Goal: Contribute content: Contribute content

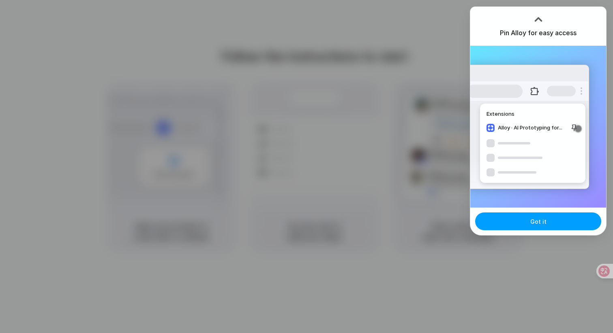
click at [519, 224] on button "Got it" at bounding box center [538, 222] width 126 height 18
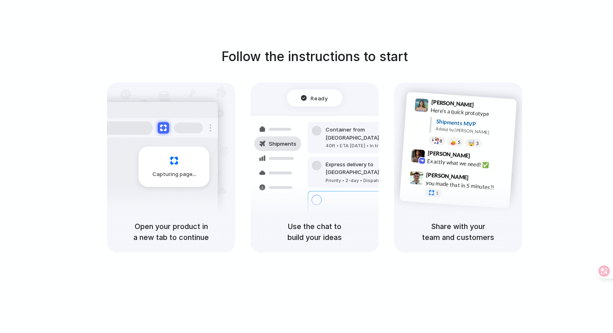
click at [372, 30] on div "Follow the instructions to start Capturing page Open your product in a new tab …" at bounding box center [314, 175] width 629 height 350
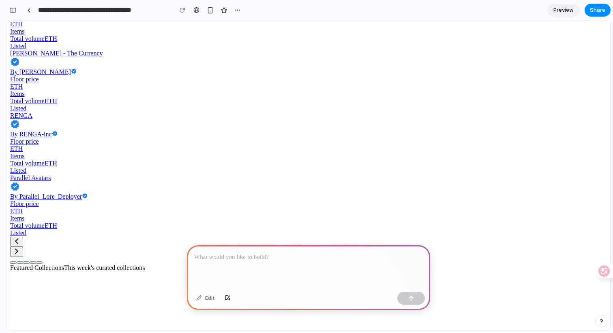
scroll to position [344, 0]
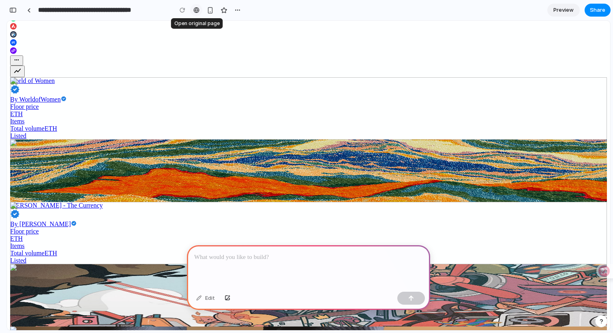
click at [195, 12] on div at bounding box center [196, 10] width 6 height 6
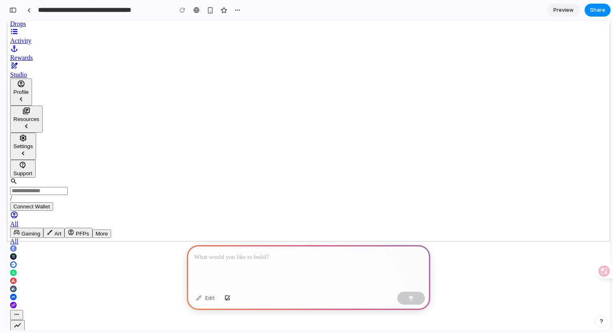
scroll to position [0, 0]
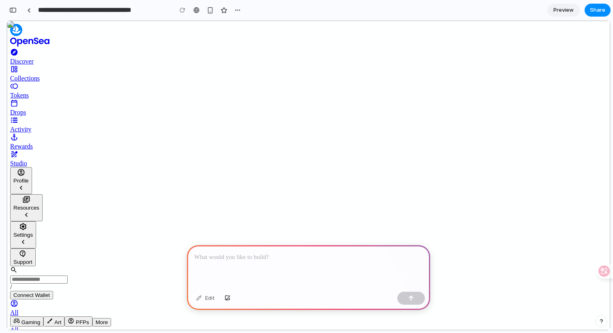
click at [43, 317] on button "Gaming" at bounding box center [26, 322] width 33 height 10
click at [64, 317] on button "Art" at bounding box center [53, 322] width 21 height 10
click at [74, 318] on icon "Account Circle" at bounding box center [70, 320] width 5 height 5
click at [111, 318] on button "More" at bounding box center [101, 322] width 19 height 9
click at [92, 317] on button "PFPs" at bounding box center [78, 322] width 28 height 10
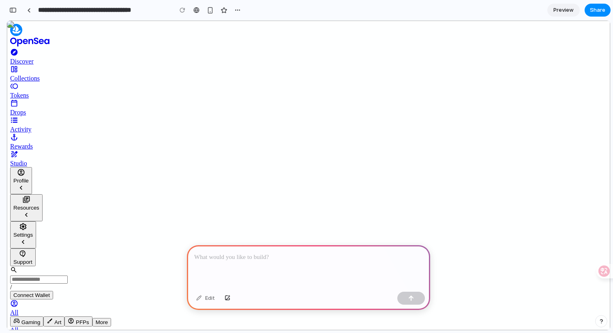
click at [94, 310] on div "All Gaming Art PFPs More" at bounding box center [308, 318] width 596 height 17
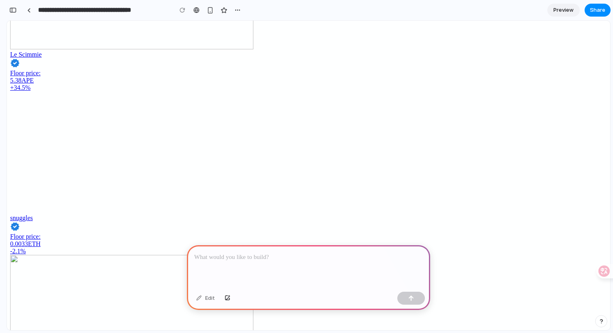
scroll to position [992, 0]
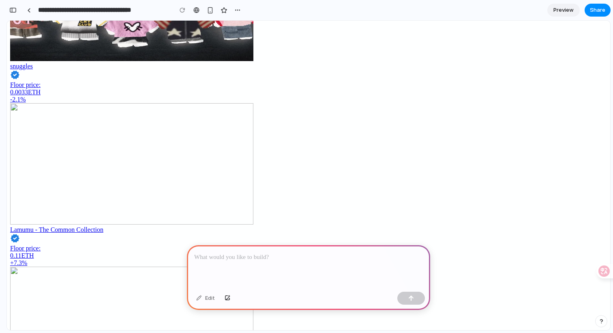
click at [564, 10] on span "Preview" at bounding box center [563, 10] width 20 height 8
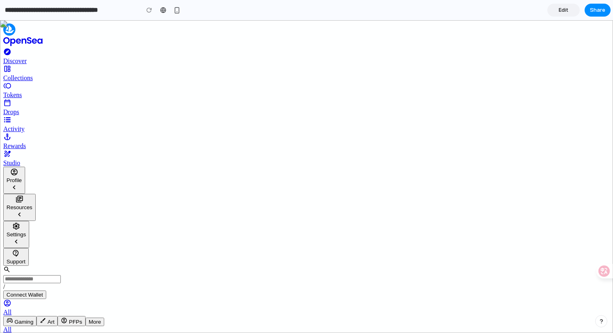
click at [33, 75] on span "Collections" at bounding box center [18, 78] width 30 height 7
click at [51, 92] on div "Tokens" at bounding box center [306, 95] width 606 height 7
click at [24, 126] on span "Activity" at bounding box center [13, 129] width 21 height 7
click at [26, 143] on span "Rewards" at bounding box center [14, 146] width 23 height 7
click at [25, 171] on button "Profile" at bounding box center [14, 180] width 22 height 27
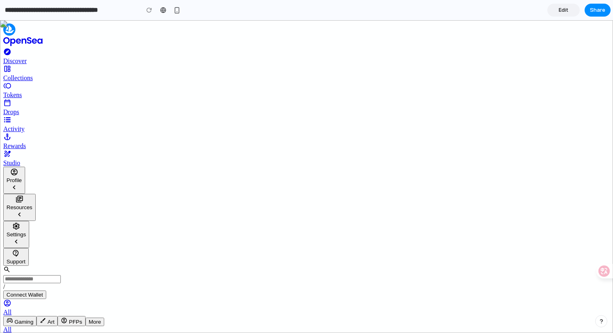
click at [29, 223] on button "Settings" at bounding box center [16, 234] width 26 height 27
click at [177, 10] on div "button" at bounding box center [176, 10] width 7 height 7
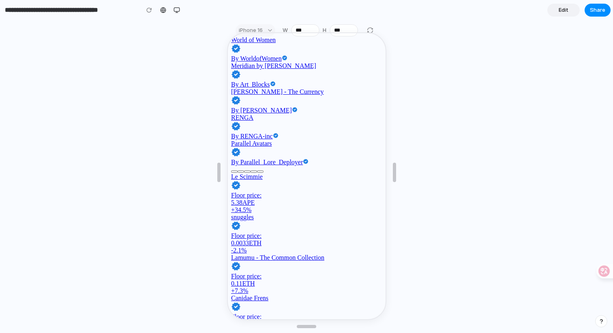
click at [368, 29] on div at bounding box center [306, 172] width 159 height 293
click at [372, 30] on div at bounding box center [306, 172] width 159 height 293
click at [193, 64] on div at bounding box center [306, 172] width 613 height 293
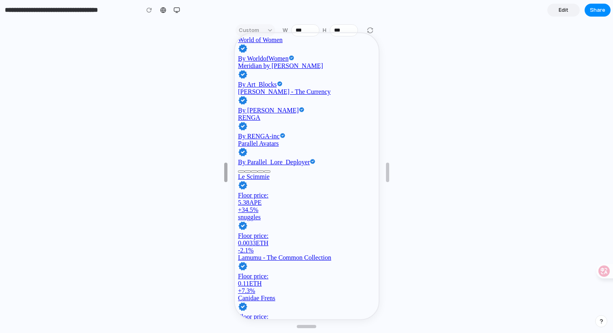
type input "***"
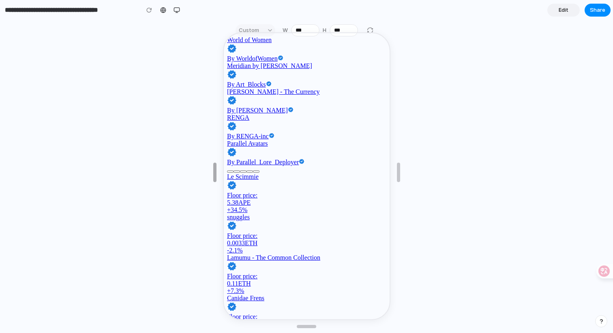
drag, startPoint x: 219, startPoint y: 173, endPoint x: 215, endPoint y: 165, distance: 8.3
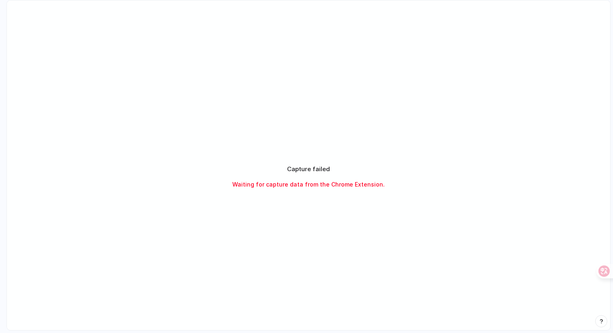
click at [306, 167] on div at bounding box center [306, 167] width 0 height 0
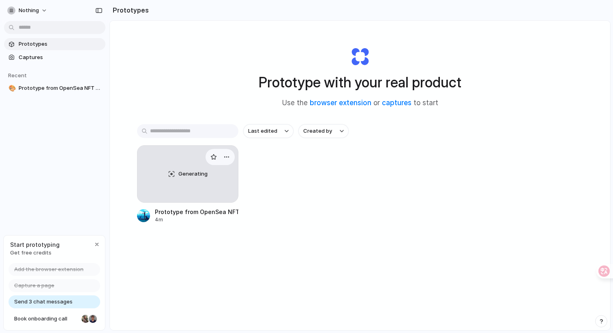
click at [203, 192] on div "Generating" at bounding box center [187, 174] width 100 height 57
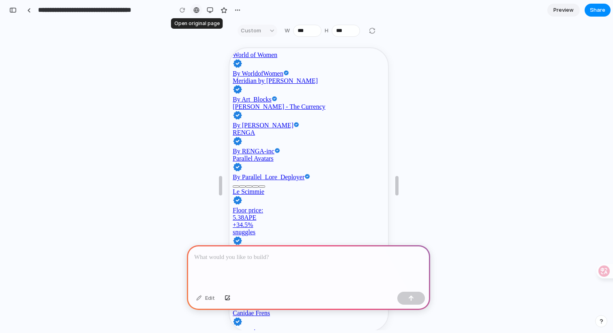
click at [197, 11] on div at bounding box center [196, 10] width 6 height 6
click at [211, 11] on div "button" at bounding box center [210, 10] width 6 height 6
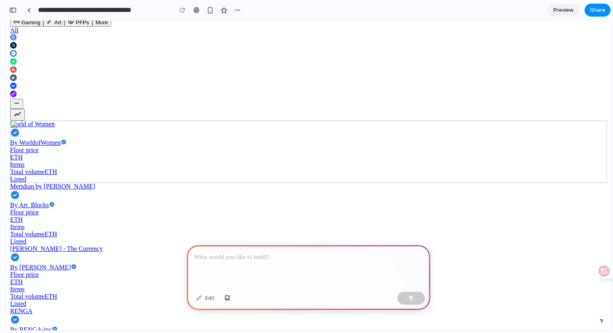
scroll to position [315, 0]
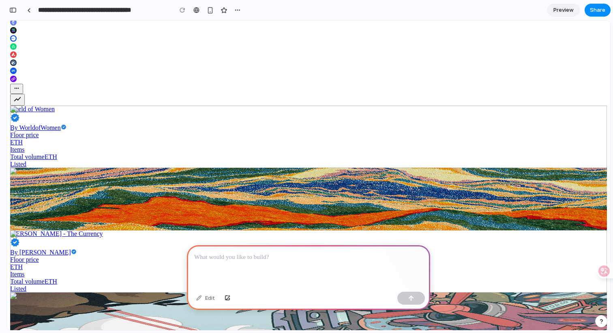
click at [325, 269] on div at bounding box center [308, 267] width 243 height 43
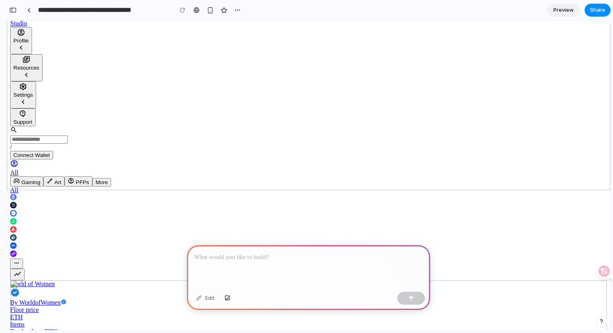
scroll to position [0, 0]
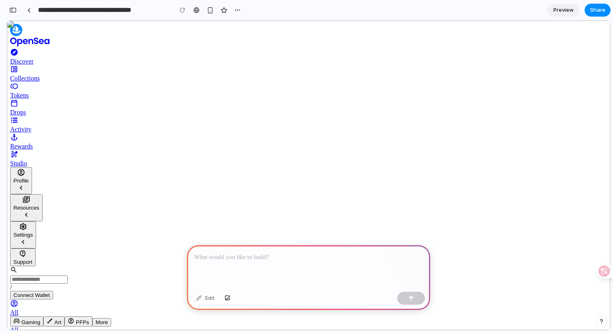
click at [94, 267] on div "/" at bounding box center [308, 279] width 596 height 25
click at [99, 267] on div "/" at bounding box center [308, 279] width 596 height 25
click at [212, 267] on div "/ Connect Wallet" at bounding box center [308, 288] width 596 height 43
click at [126, 267] on div "/" at bounding box center [308, 279] width 596 height 25
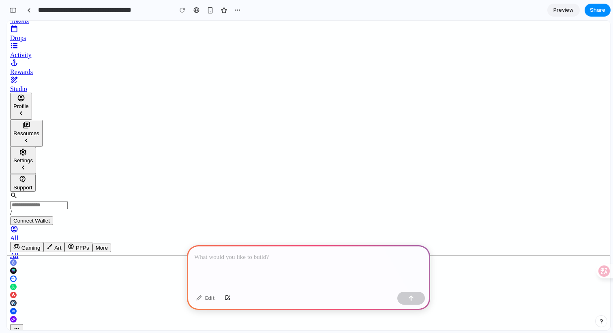
scroll to position [36, 0]
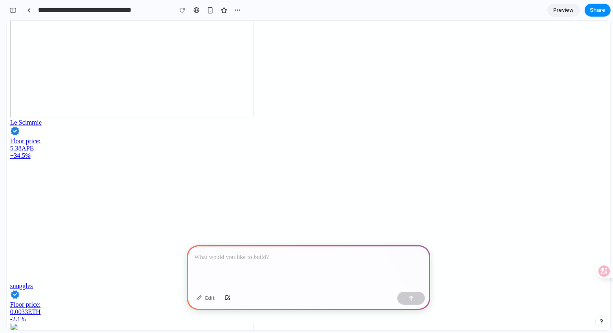
scroll to position [776, 0]
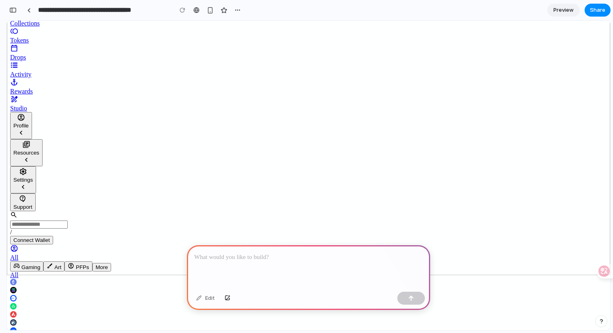
scroll to position [0, 0]
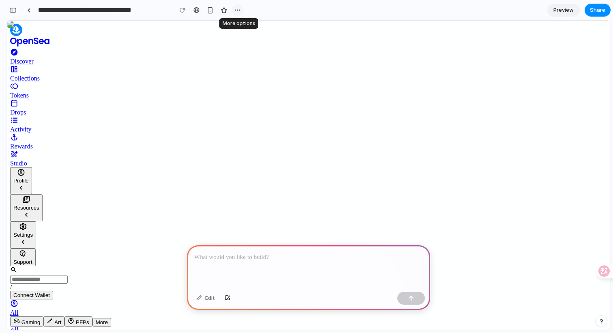
click at [237, 11] on div "button" at bounding box center [237, 10] width 6 height 6
click at [234, 13] on div "Duplicate Delete" at bounding box center [306, 166] width 613 height 333
click at [235, 9] on div "button" at bounding box center [237, 10] width 6 height 6
click at [237, 12] on div "Duplicate Delete" at bounding box center [306, 166] width 613 height 333
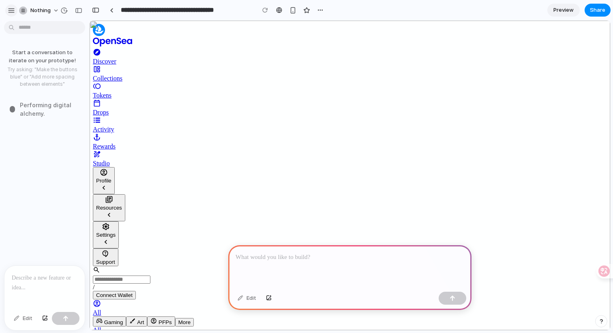
click at [9, 10] on div "button" at bounding box center [11, 10] width 7 height 7
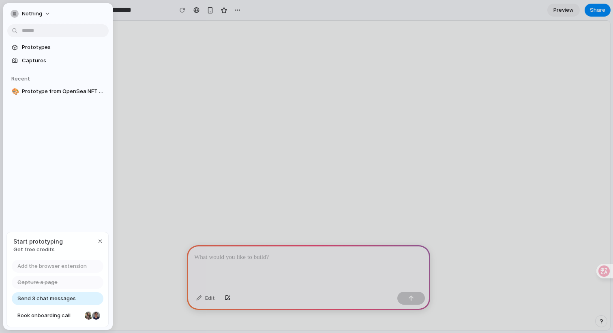
click at [168, 12] on div at bounding box center [306, 166] width 613 height 333
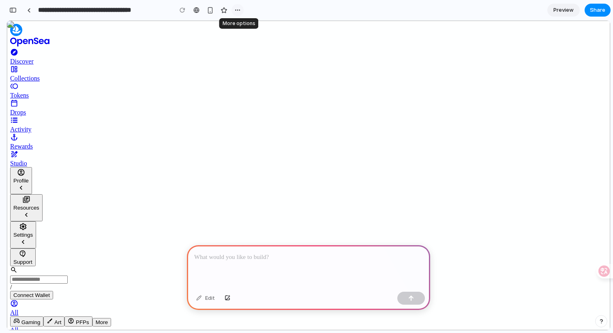
click at [237, 11] on div "button" at bounding box center [237, 10] width 6 height 6
click at [237, 11] on div "Duplicate Delete" at bounding box center [306, 166] width 613 height 333
click at [598, 9] on span "Share" at bounding box center [597, 10] width 15 height 8
click at [525, 9] on div "Share ' Prototype from OpenSea NFT Marketplace ' nothing Creator Anyone at Noth…" at bounding box center [306, 166] width 613 height 333
click at [239, 11] on div "button" at bounding box center [237, 10] width 6 height 6
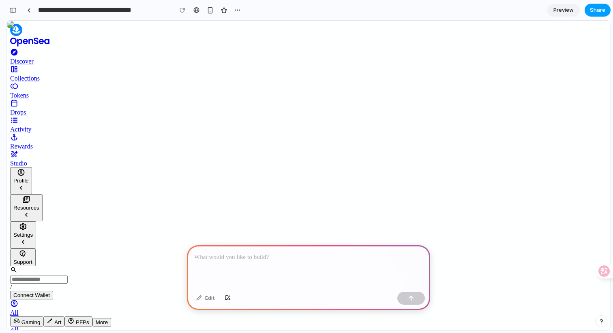
click at [590, 14] on button "Share" at bounding box center [597, 10] width 26 height 13
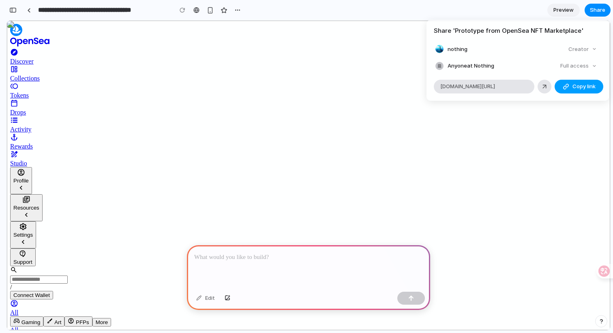
click at [576, 88] on span "Copy link" at bounding box center [583, 87] width 23 height 8
click at [468, 4] on div "Share ' Prototype from OpenSea NFT Marketplace ' nothing Creator Anyone at Noth…" at bounding box center [306, 166] width 613 height 333
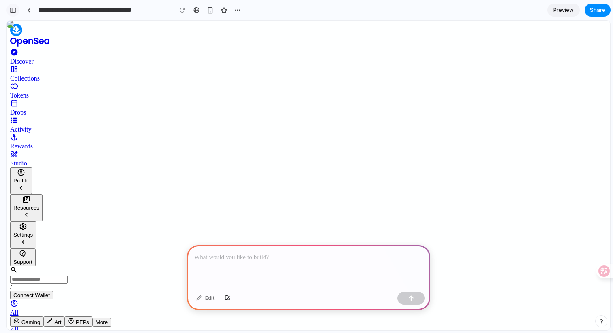
click at [11, 10] on div "button" at bounding box center [12, 10] width 7 height 6
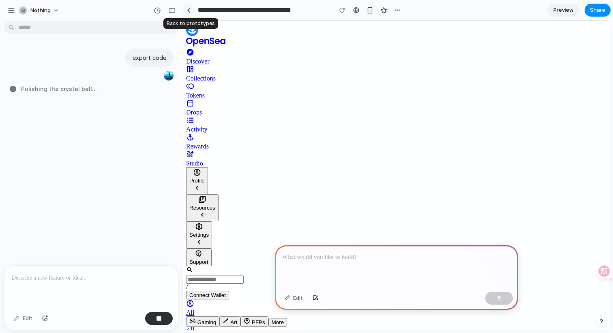
click at [182, 11] on link at bounding box center [188, 10] width 12 height 12
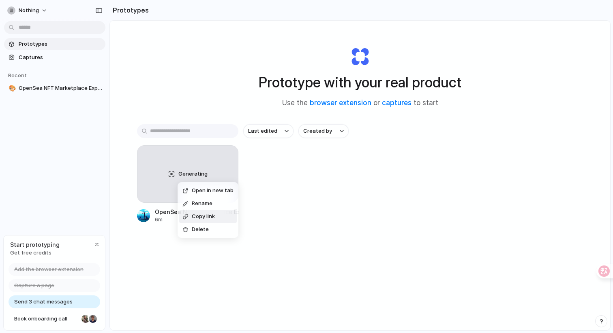
click at [264, 197] on div "Open in new tab Rename Copy link Delete" at bounding box center [306, 166] width 613 height 333
click at [228, 156] on div "button" at bounding box center [226, 157] width 6 height 6
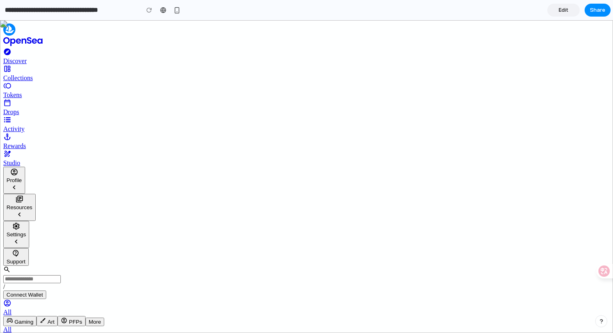
click at [556, 13] on link "Edit" at bounding box center [563, 10] width 32 height 13
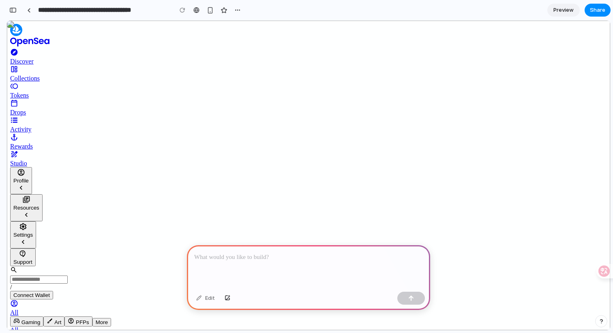
scroll to position [0, 7]
click at [250, 265] on div at bounding box center [308, 267] width 243 height 43
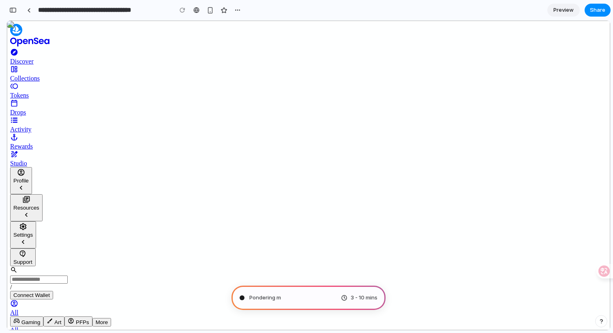
click at [33, 232] on span "Settings" at bounding box center [22, 235] width 19 height 6
click at [27, 238] on icon "Chevron Left" at bounding box center [23, 242] width 8 height 8
click at [30, 211] on icon "Chevron Left" at bounding box center [26, 215] width 8 height 8
click at [25, 184] on icon "Chevron Left" at bounding box center [21, 188] width 8 height 8
click at [317, 301] on div "Summoning spirits 3 - 10 mins" at bounding box center [308, 298] width 154 height 24
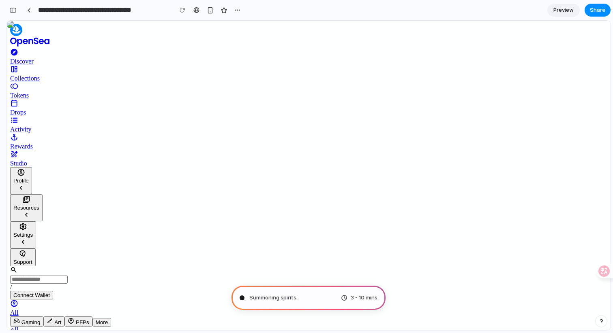
click at [360, 297] on span "3 - 10 mins" at bounding box center [363, 298] width 27 height 8
click at [361, 298] on span "3 - 10 mins" at bounding box center [363, 298] width 27 height 8
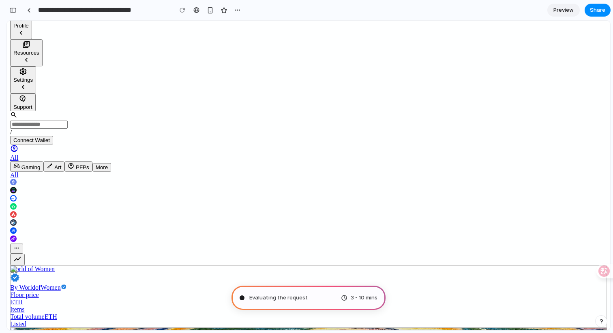
scroll to position [0, 0]
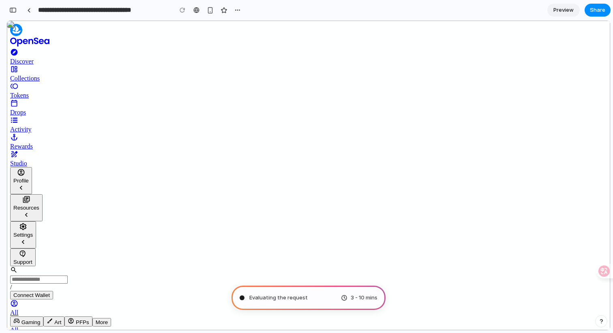
click at [96, 267] on div "/" at bounding box center [308, 279] width 596 height 25
click at [201, 267] on nav "/ Connect Wallet" at bounding box center [308, 288] width 596 height 43
click at [246, 267] on nav "/ Connect Wallet" at bounding box center [308, 288] width 596 height 43
click at [143, 267] on div "/" at bounding box center [308, 279] width 596 height 25
click at [216, 267] on div "/ Connect Wallet" at bounding box center [308, 288] width 596 height 43
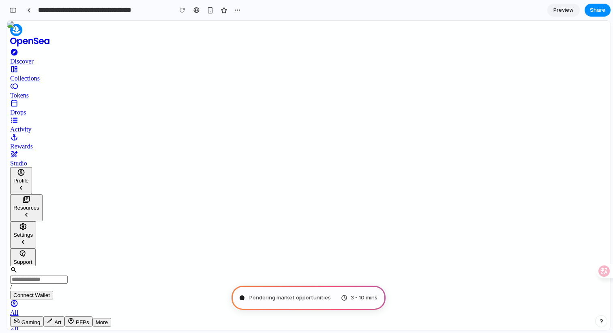
type input "**********"
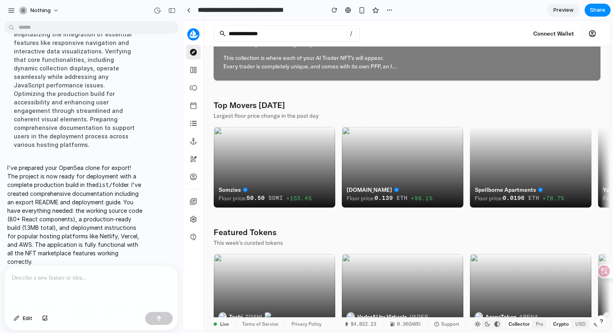
scroll to position [1032, 0]
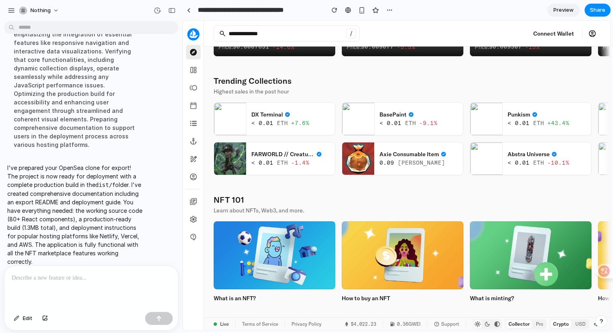
drag, startPoint x: 7, startPoint y: 156, endPoint x: 126, endPoint y: 253, distance: 154.1
click at [126, 253] on p "I've prepared your OpenSea clone for export! The project is now ready for deplo…" at bounding box center [74, 215] width 135 height 103
copy p "I've prepared your OpenSea clone for export! The project is now ready for deplo…"
click at [107, 164] on p "I've prepared your OpenSea clone for export! The project is now ready for deplo…" at bounding box center [74, 215] width 135 height 103
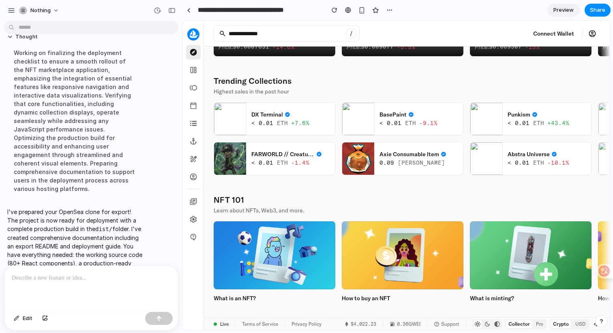
scroll to position [0, 0]
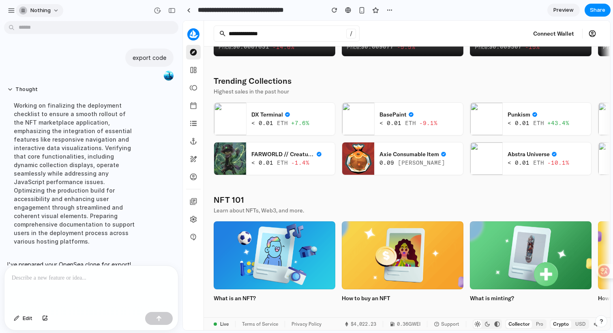
click at [54, 11] on button "nothing" at bounding box center [39, 10] width 47 height 13
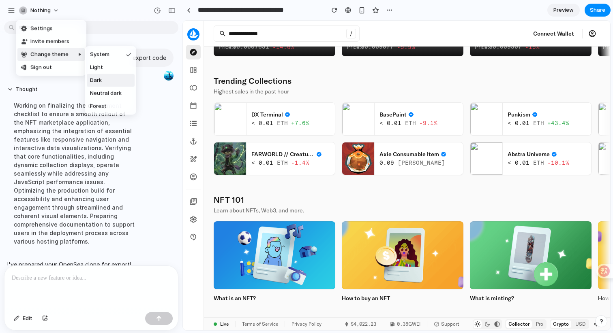
click at [105, 81] on li "Dark" at bounding box center [111, 80] width 48 height 13
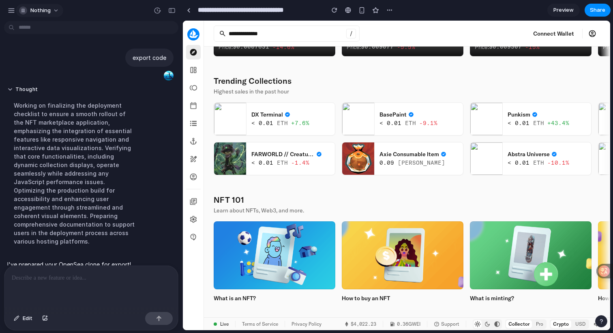
click at [55, 14] on button "nothing" at bounding box center [39, 10] width 47 height 13
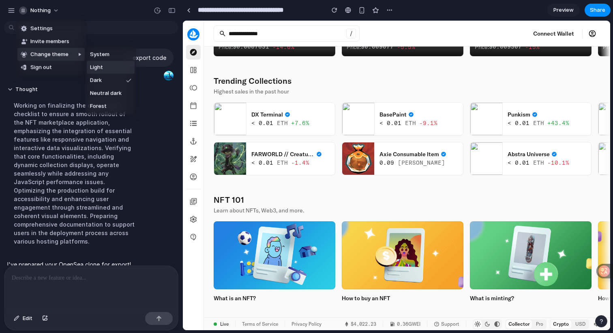
click at [113, 66] on li "Light" at bounding box center [111, 67] width 48 height 13
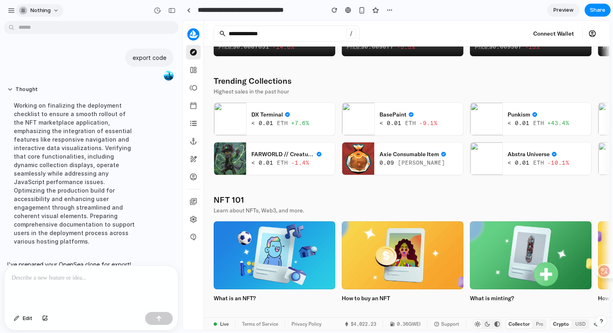
click at [56, 13] on button "nothing" at bounding box center [39, 10] width 47 height 13
click at [71, 237] on div "Settings Invite members Change theme Sign out" at bounding box center [306, 166] width 613 height 333
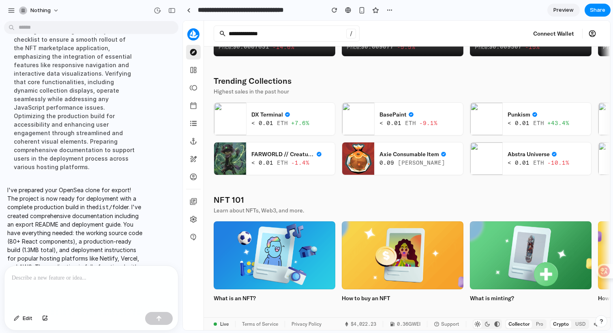
scroll to position [97, 0]
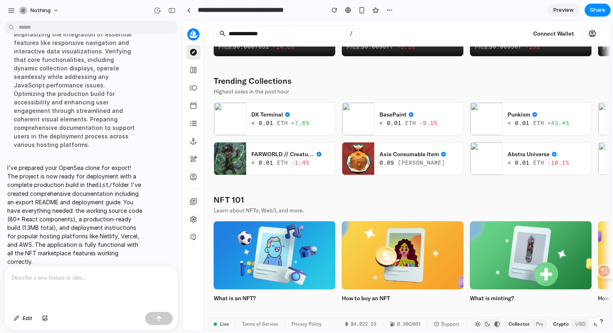
click at [78, 290] on div at bounding box center [90, 287] width 173 height 43
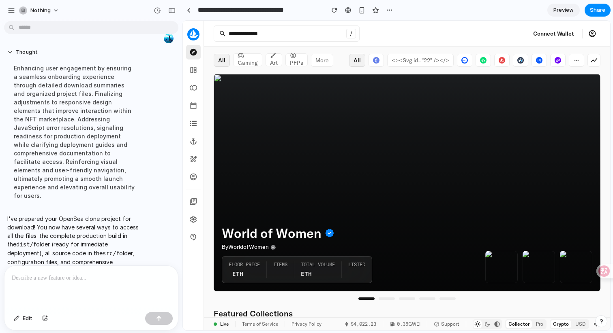
scroll to position [248, 0]
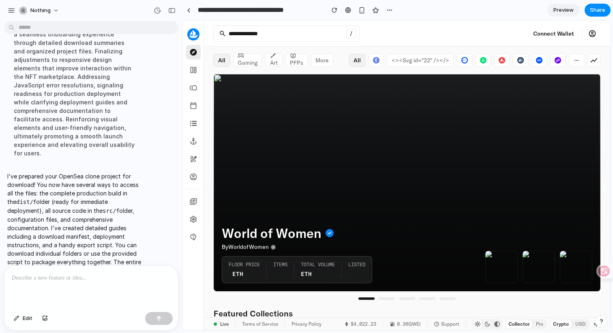
click at [112, 291] on div at bounding box center [90, 287] width 173 height 43
click at [81, 281] on p at bounding box center [91, 279] width 159 height 10
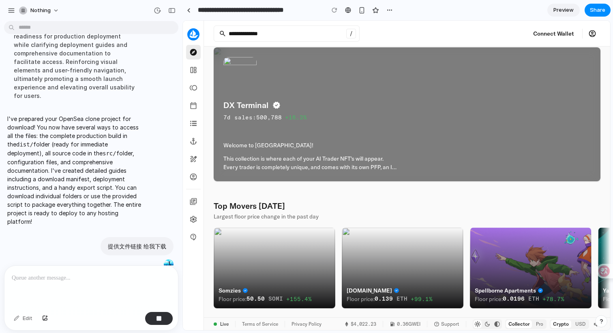
scroll to position [633, 0]
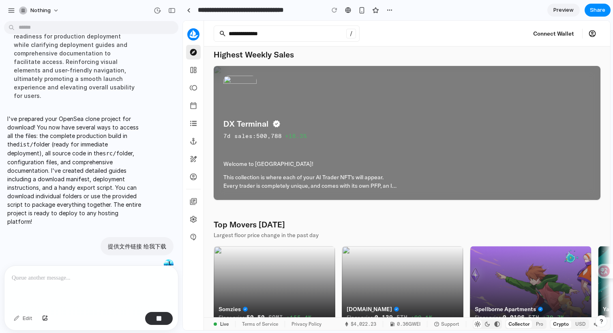
click at [593, 35] on link at bounding box center [592, 34] width 16 height 16
click at [558, 34] on button "Connect Wallet" at bounding box center [553, 34] width 54 height 16
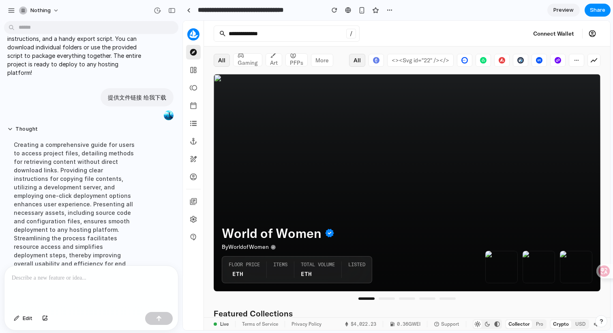
scroll to position [382, 0]
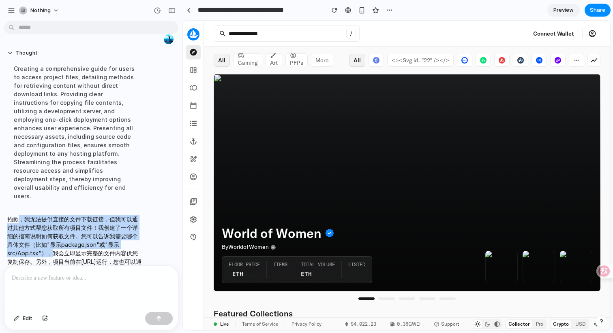
drag, startPoint x: 21, startPoint y: 192, endPoint x: 49, endPoint y: 227, distance: 44.6
click at [49, 227] on p "抱歉，我无法提供直接的文件下载链接，但我可以通过其他方式帮您获取所有项目文件！我创建了一个详细的指南说明如何获取文件。您可以告诉我需要哪个具体文件（比如"显示…" at bounding box center [74, 249] width 135 height 68
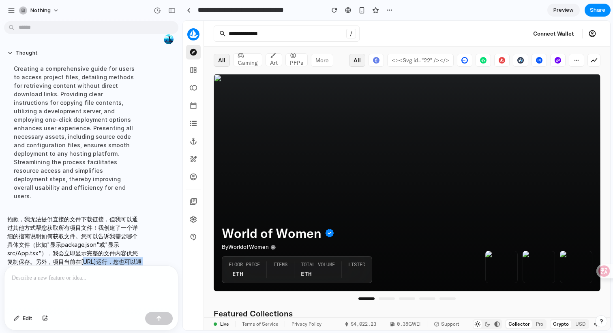
drag, startPoint x: 79, startPoint y: 236, endPoint x: 109, endPoint y: 238, distance: 30.9
click at [110, 238] on p "抱歉，我无法提供直接的文件下载链接，但我可以通过其他方式帮您获取所有项目文件！我创建了一个详细的指南说明如何获取文件。您可以告诉我需要哪个具体文件（比如"显示…" at bounding box center [74, 249] width 135 height 68
click at [109, 238] on p "抱歉，我无法提供直接的文件下载链接，但我可以通过其他方式帮您获取所有项目文件！我创建了一个详细的指南说明如何获取文件。您可以告诉我需要哪个具体文件（比如"显示…" at bounding box center [74, 249] width 135 height 68
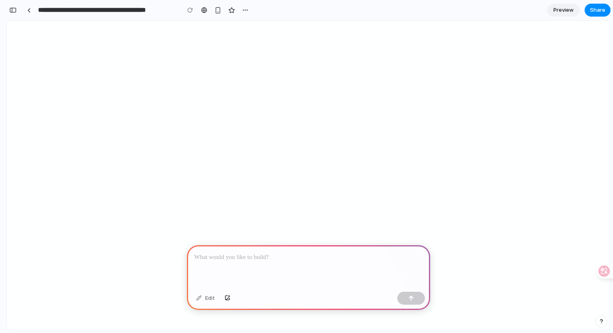
click at [231, 271] on div at bounding box center [308, 267] width 243 height 43
click at [241, 250] on div at bounding box center [308, 267] width 243 height 43
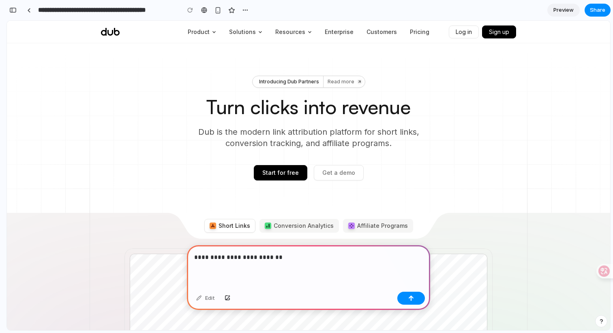
drag, startPoint x: 406, startPoint y: 299, endPoint x: 220, endPoint y: 269, distance: 188.5
click at [220, 269] on div "**********" at bounding box center [308, 278] width 243 height 65
click at [197, 257] on p "**********" at bounding box center [308, 258] width 229 height 10
click at [399, 298] on button "button" at bounding box center [411, 298] width 28 height 13
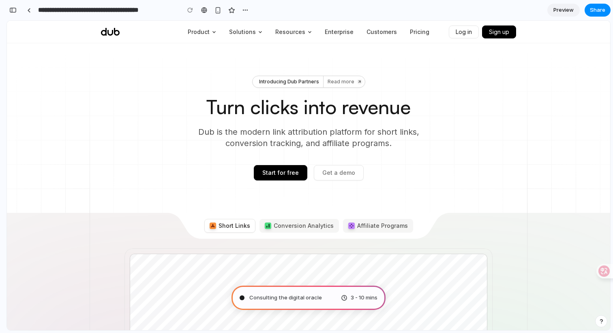
type input "**********"
click at [279, 294] on span "Analyzing the problem ." at bounding box center [278, 298] width 58 height 8
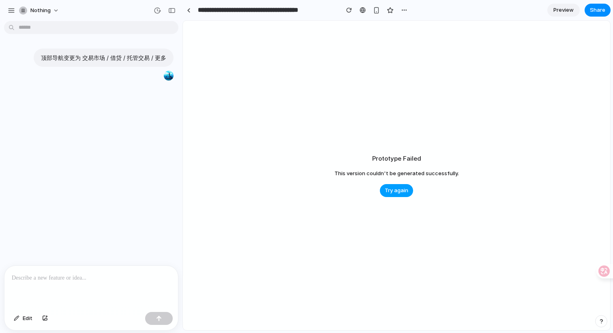
click at [392, 190] on span "Try again" at bounding box center [397, 191] width 24 height 8
click at [397, 193] on span "Try again" at bounding box center [397, 191] width 24 height 8
